Goal: Transaction & Acquisition: Download file/media

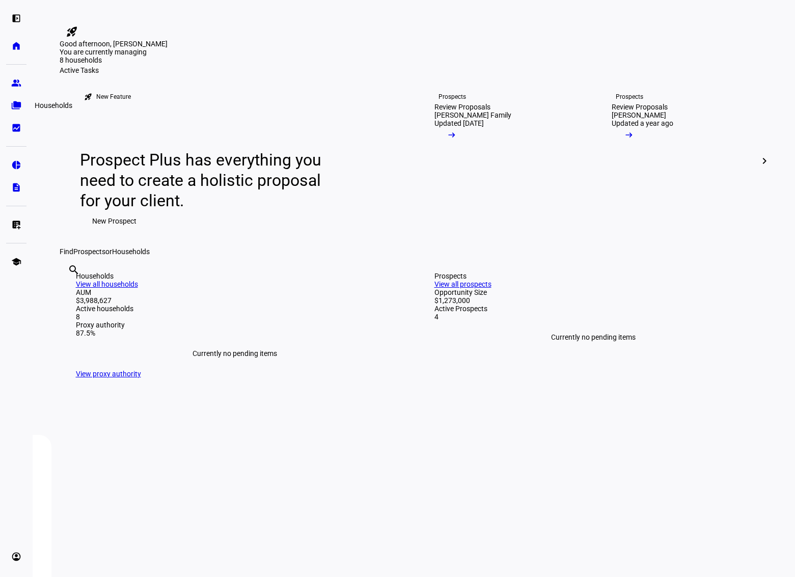
click at [21, 102] on eth-mat-symbol "folder_copy" at bounding box center [16, 105] width 10 height 10
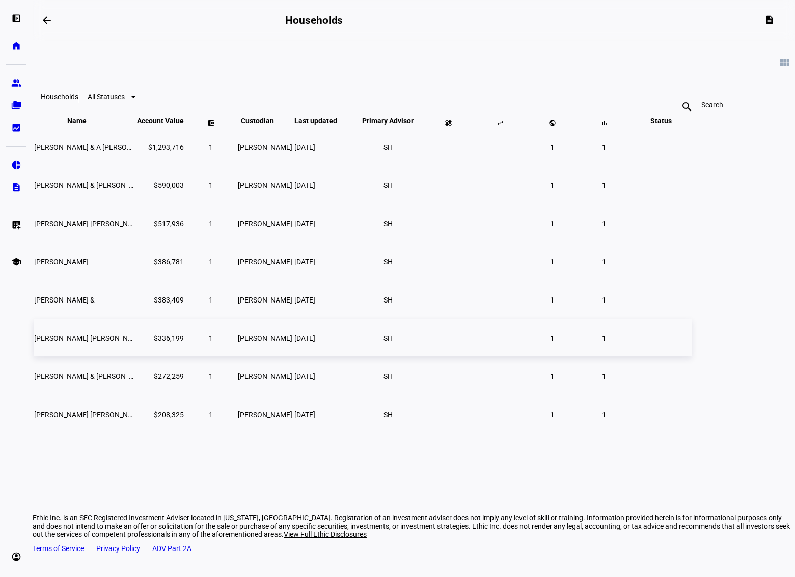
click at [136, 348] on td "[PERSON_NAME] [PERSON_NAME] Ttee" at bounding box center [85, 337] width 102 height 37
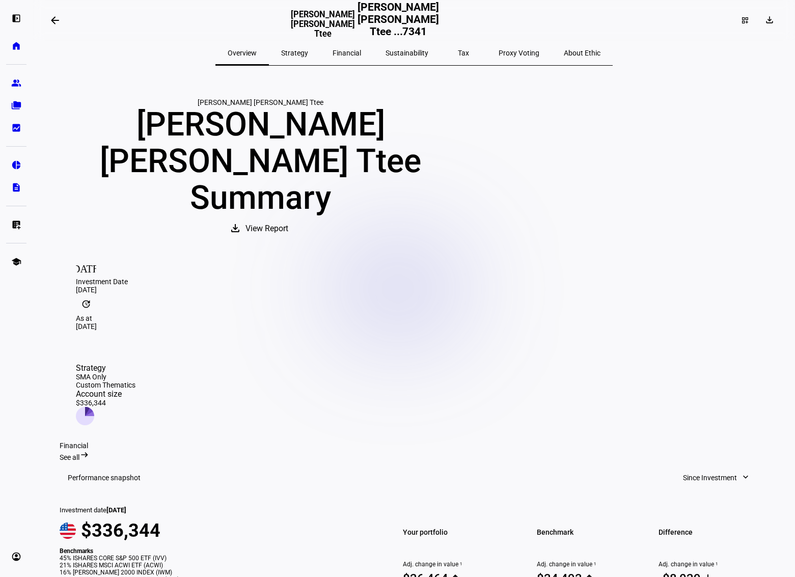
click at [458, 55] on span "Tax" at bounding box center [463, 52] width 11 height 7
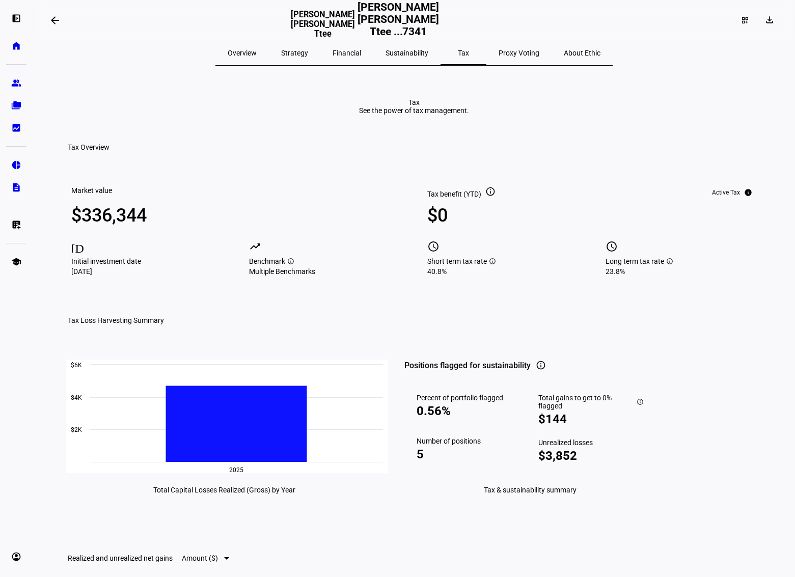
drag, startPoint x: 263, startPoint y: 53, endPoint x: 254, endPoint y: 53, distance: 9.2
click at [257, 53] on span "Overview" at bounding box center [242, 52] width 29 height 7
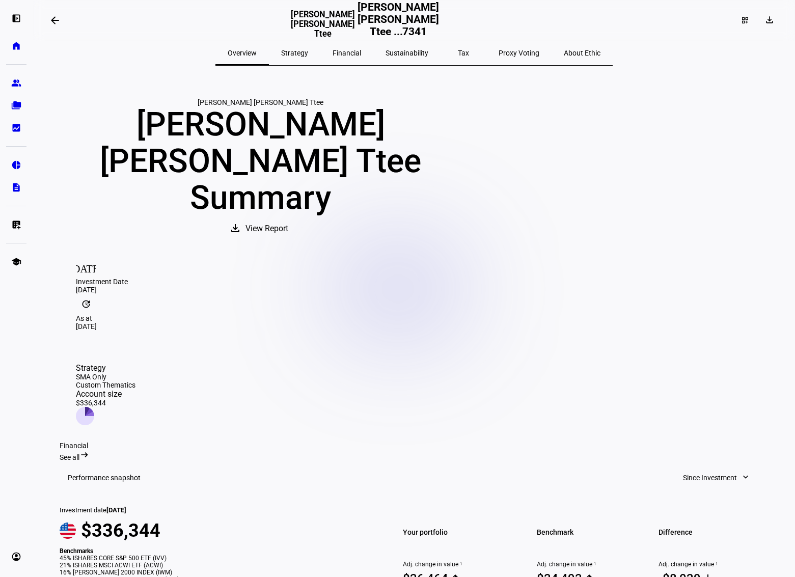
click at [308, 49] on span "Strategy" at bounding box center [294, 52] width 27 height 7
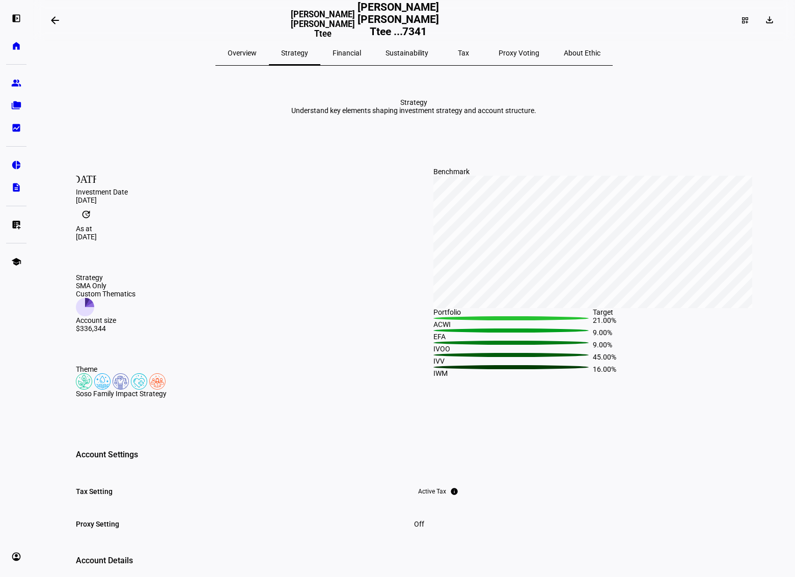
click at [257, 51] on span "Overview" at bounding box center [242, 52] width 29 height 7
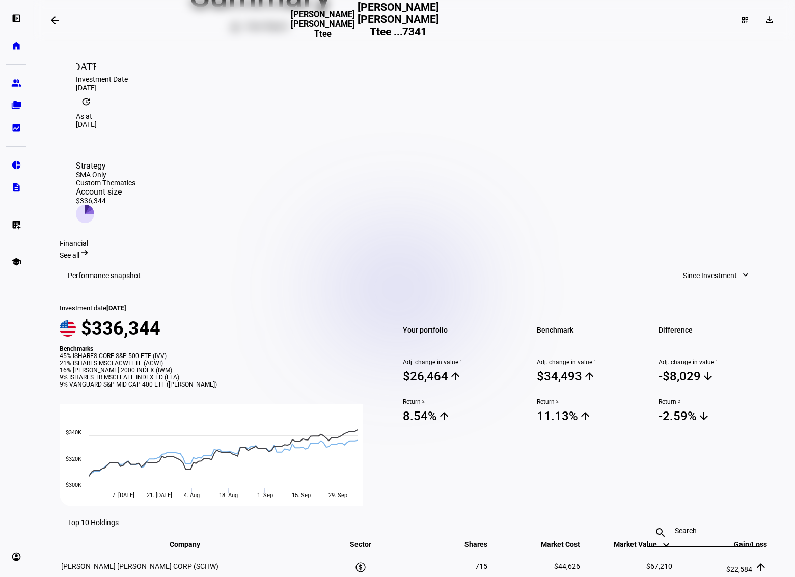
scroll to position [210, 0]
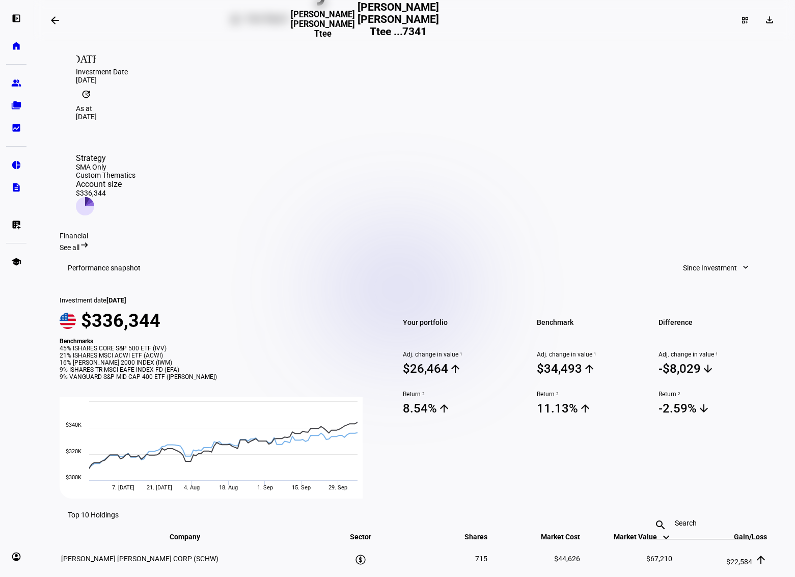
click at [725, 258] on span "Since Investment" at bounding box center [710, 268] width 54 height 20
click at [704, 245] on div "Quarter to Date" at bounding box center [712, 249] width 85 height 8
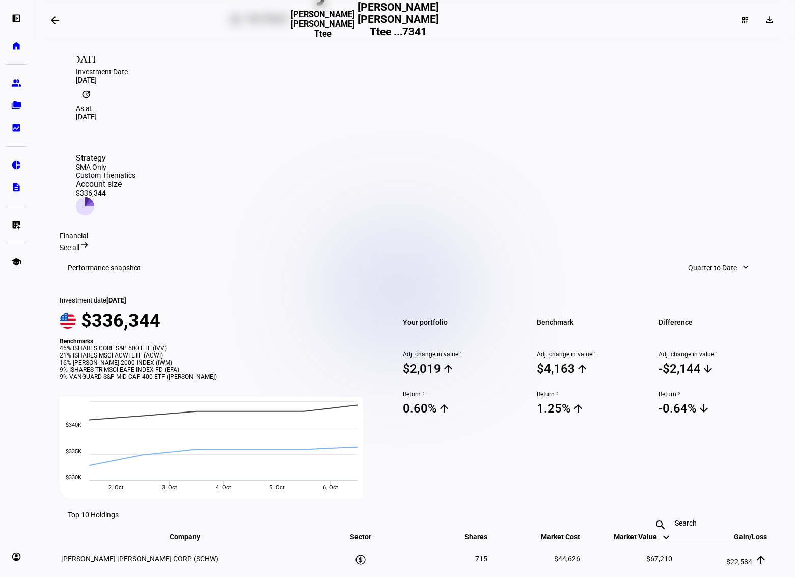
click at [704, 258] on span "Quarter to Date" at bounding box center [712, 268] width 49 height 20
click at [686, 293] on div "1 Year" at bounding box center [719, 297] width 85 height 8
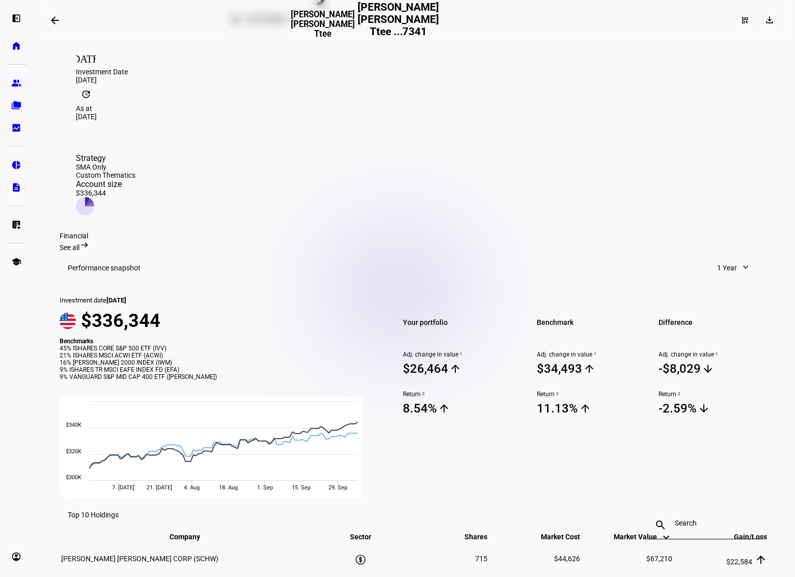
click at [717, 258] on span "1 Year" at bounding box center [727, 268] width 20 height 20
click at [692, 220] on div "Month to Date" at bounding box center [704, 224] width 85 height 8
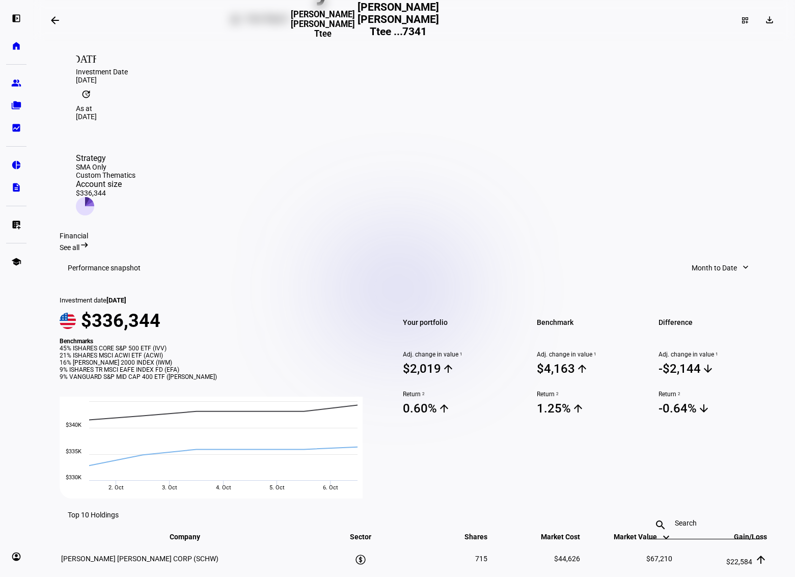
click at [739, 258] on span at bounding box center [721, 268] width 79 height 20
click at [701, 265] on button "Year to Date" at bounding box center [722, 273] width 97 height 24
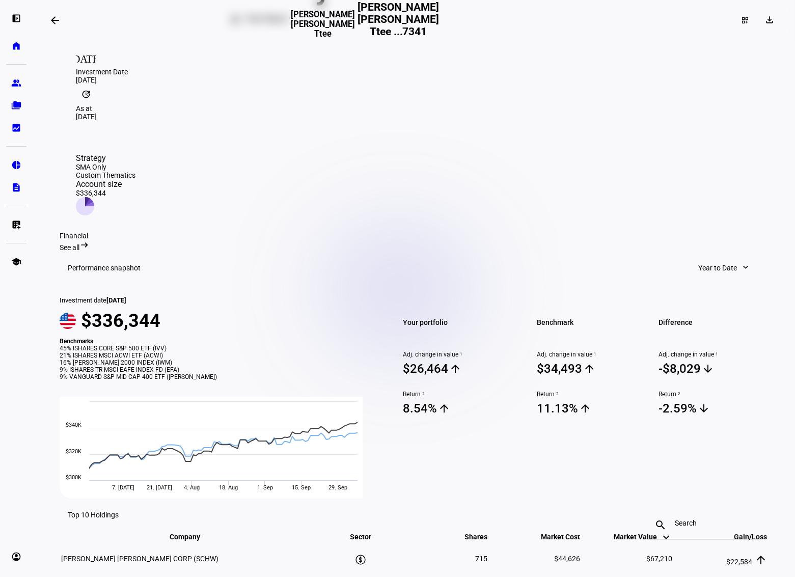
click at [727, 258] on span "Year to Date" at bounding box center [718, 268] width 39 height 20
click at [596, 152] on div at bounding box center [397, 288] width 795 height 577
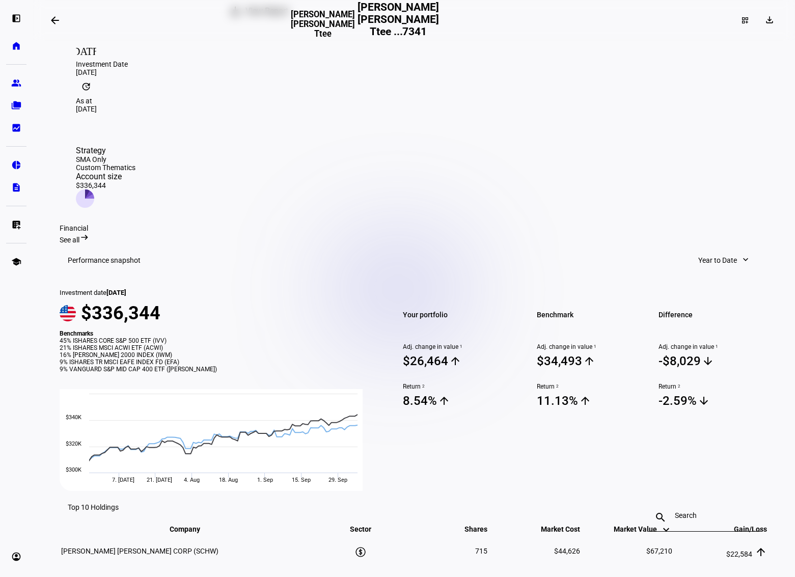
scroll to position [218, 0]
drag, startPoint x: 788, startPoint y: 199, endPoint x: 788, endPoint y: 178, distance: 21.4
click at [788, 178] on eth-layout-page-content "arrow_backwards [PERSON_NAME] [PERSON_NAME] Ttee [PERSON_NAME] [PERSON_NAME] Tt…" at bounding box center [414, 288] width 763 height 577
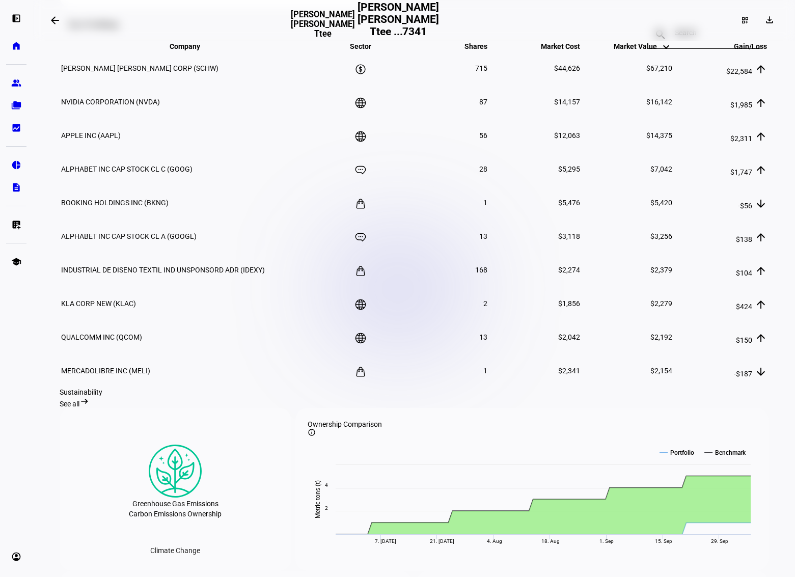
scroll to position [0, 0]
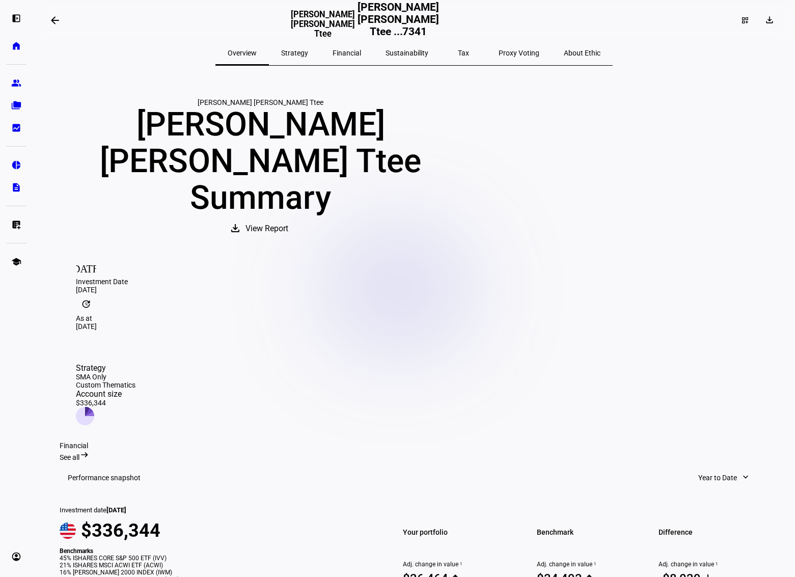
click at [396, 54] on span "Sustainability" at bounding box center [407, 52] width 43 height 7
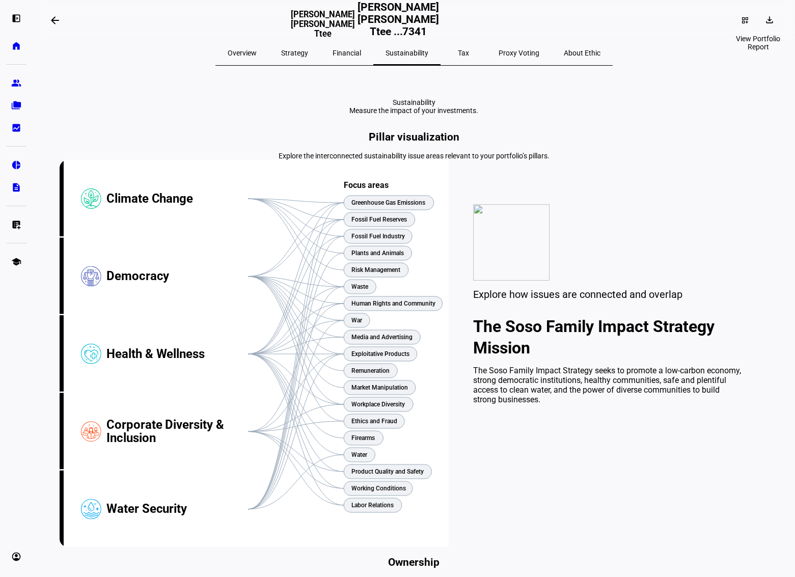
click at [765, 21] on mat-icon "download" at bounding box center [770, 20] width 10 height 10
click at [732, 65] on span "Portfolio Report" at bounding box center [734, 69] width 50 height 8
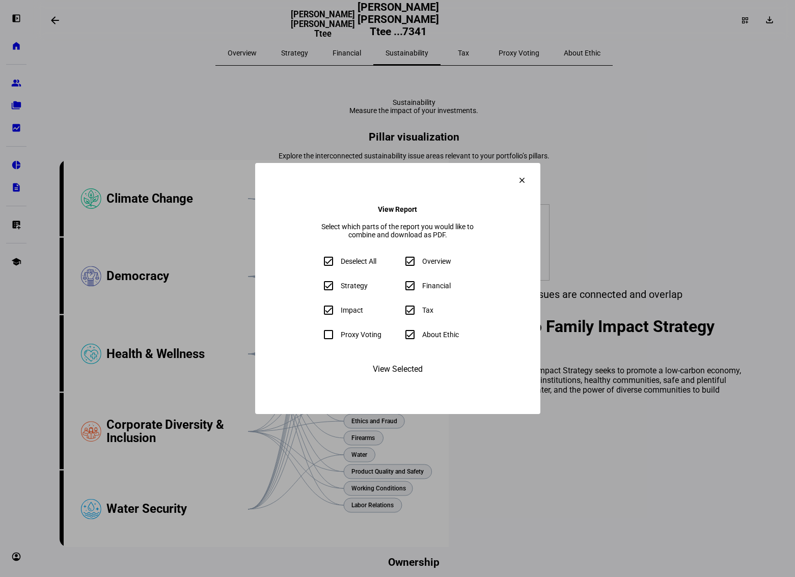
click at [318, 341] on eth-form-field-wrapper "Proxy Voting" at bounding box center [356, 335] width 77 height 20
click at [318, 264] on input "Deselect All" at bounding box center [328, 261] width 20 height 20
checkbox input "false"
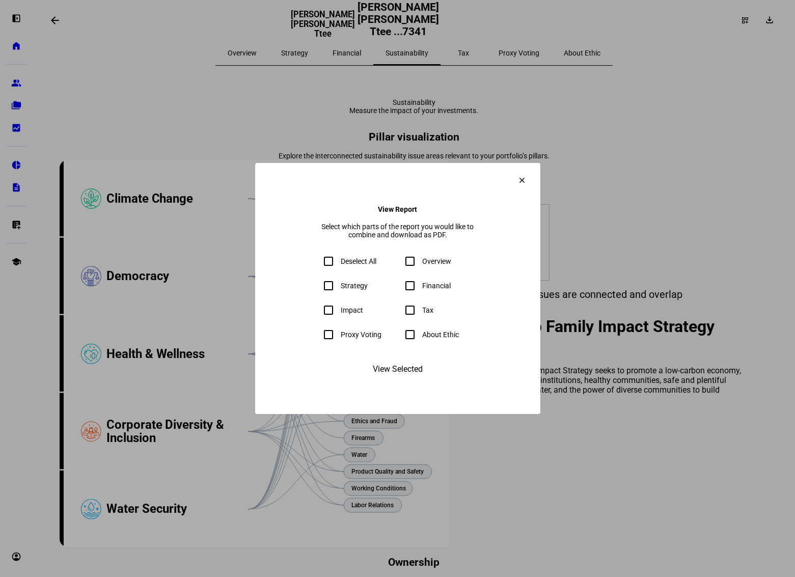
checkbox input "false"
click at [318, 296] on input "Strategy" at bounding box center [328, 286] width 20 height 20
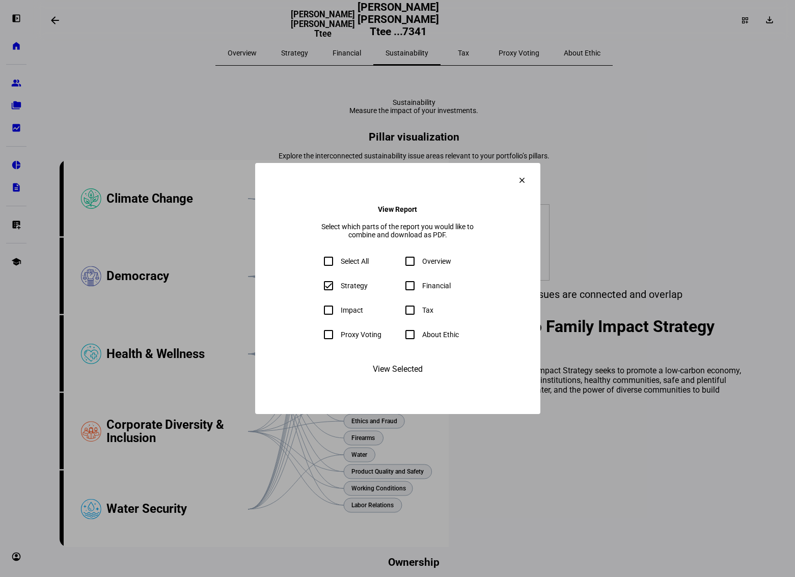
checkbox input "true"
click at [409, 312] on input "Tax" at bounding box center [410, 310] width 20 height 20
checkbox input "true"
click at [398, 382] on span "View Selected" at bounding box center [398, 369] width 50 height 24
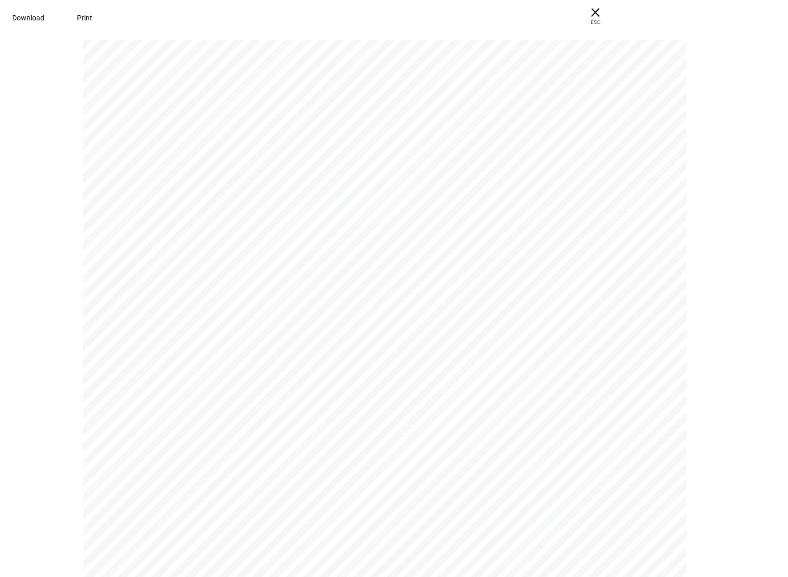
click at [44, 17] on span "Download" at bounding box center [28, 18] width 32 height 8
drag, startPoint x: 421, startPoint y: 35, endPoint x: 426, endPoint y: 37, distance: 5.8
click at [422, 36] on div "[PERSON_NAME] [PERSON_NAME] Ttee [PERSON_NAME] [PERSON_NAME] Ttee [PERSON_NAME]…" at bounding box center [394, 305] width 788 height 544
click at [611, 14] on span "× ESC" at bounding box center [595, 16] width 33 height 33
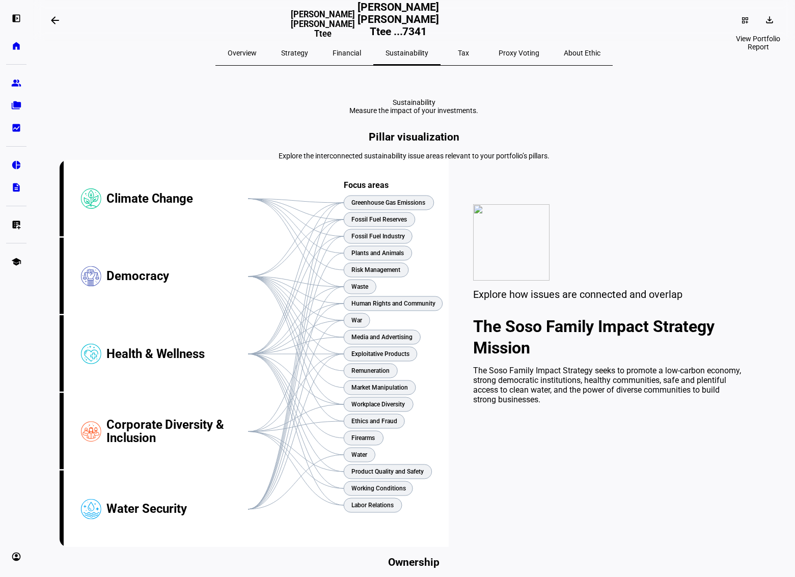
click at [769, 19] on span at bounding box center [771, 20] width 24 height 16
click at [727, 41] on span "Portfolio Factsheet" at bounding box center [739, 45] width 61 height 8
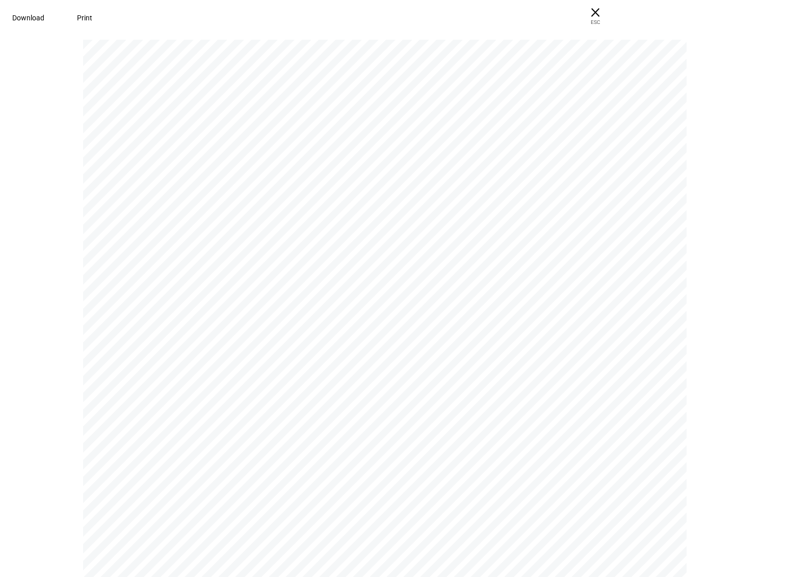
click at [44, 21] on span "Download" at bounding box center [28, 18] width 32 height 8
click at [366, 119] on div "Overview Investment Date [DATE] As at Date [DATE] Account Size $336,344 Strateg…" at bounding box center [389, 436] width 612 height 792
